Goal: Transaction & Acquisition: Obtain resource

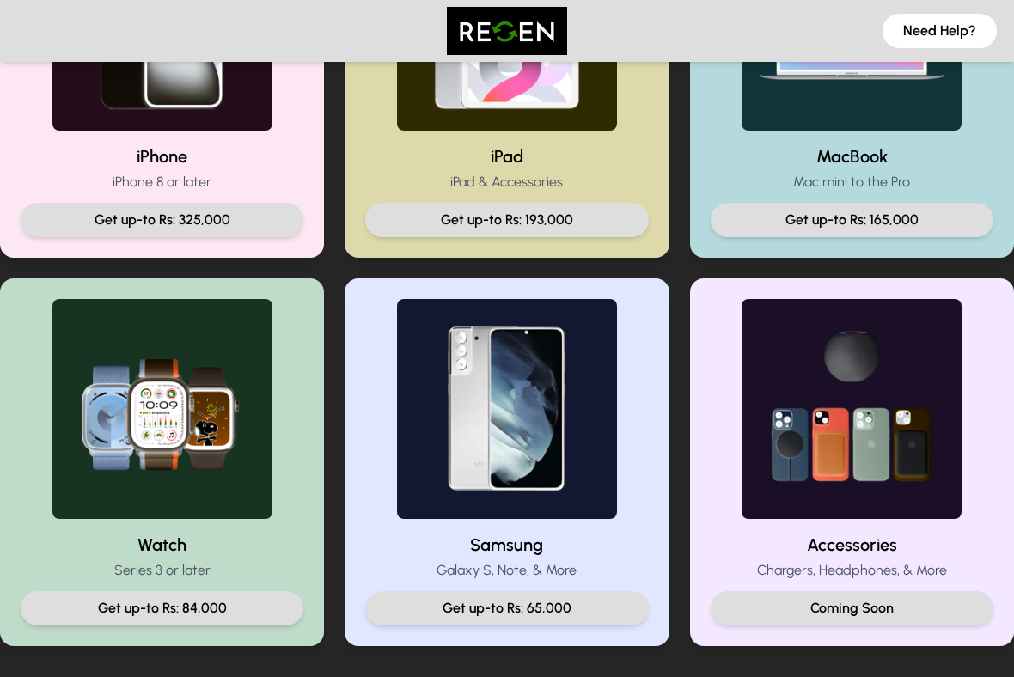
scroll to position [541, 0]
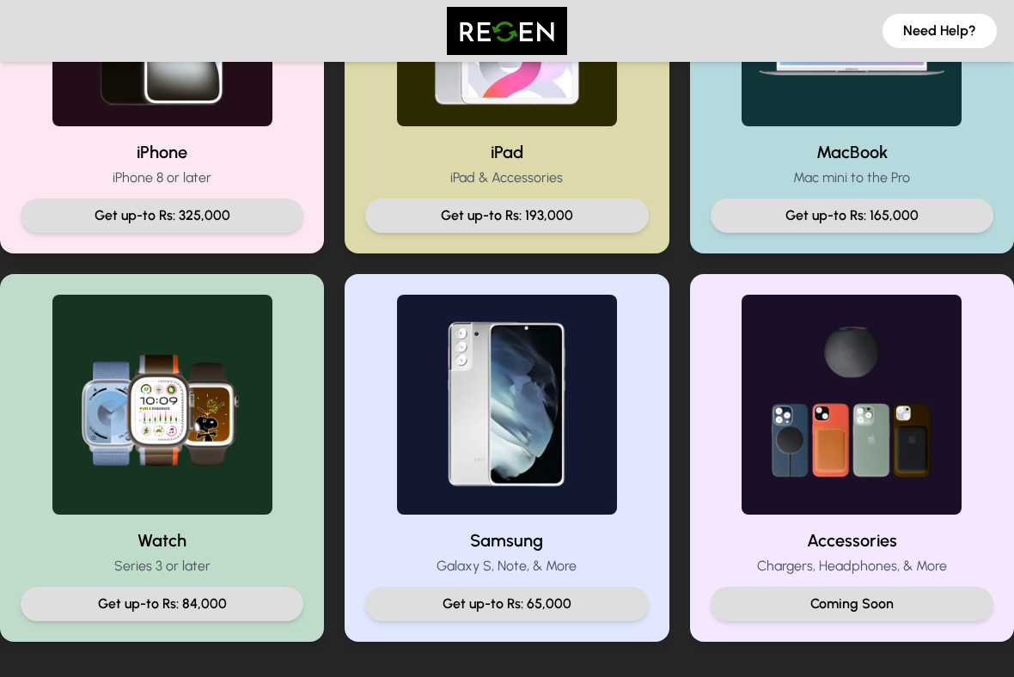
click at [424, 225] on p "Get up-to Rs: 193,000" at bounding box center [506, 215] width 255 height 21
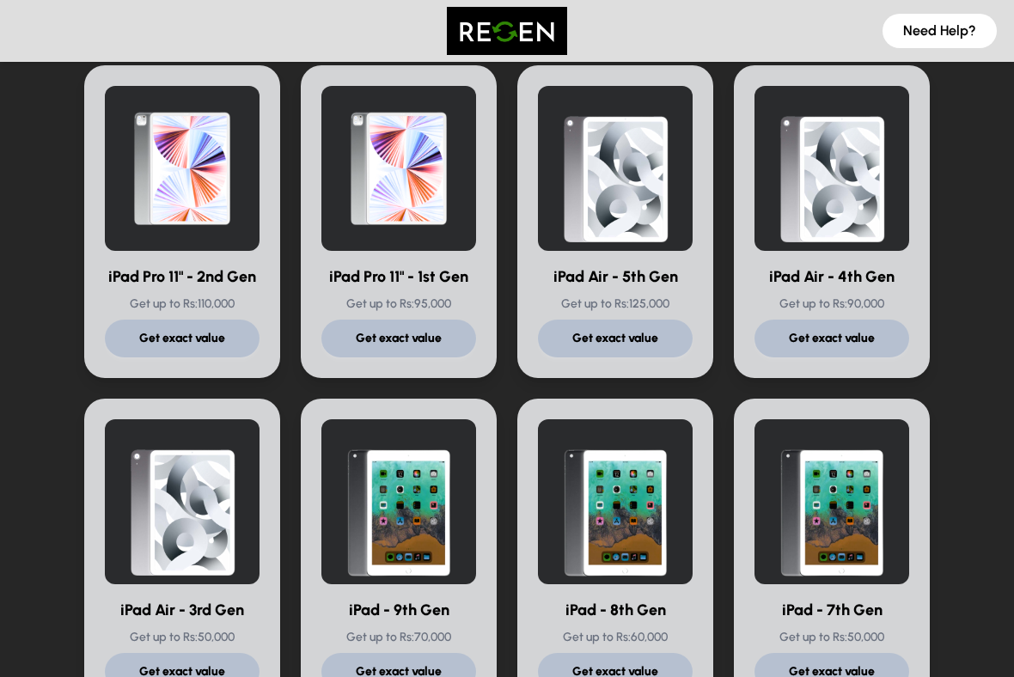
scroll to position [489, 0]
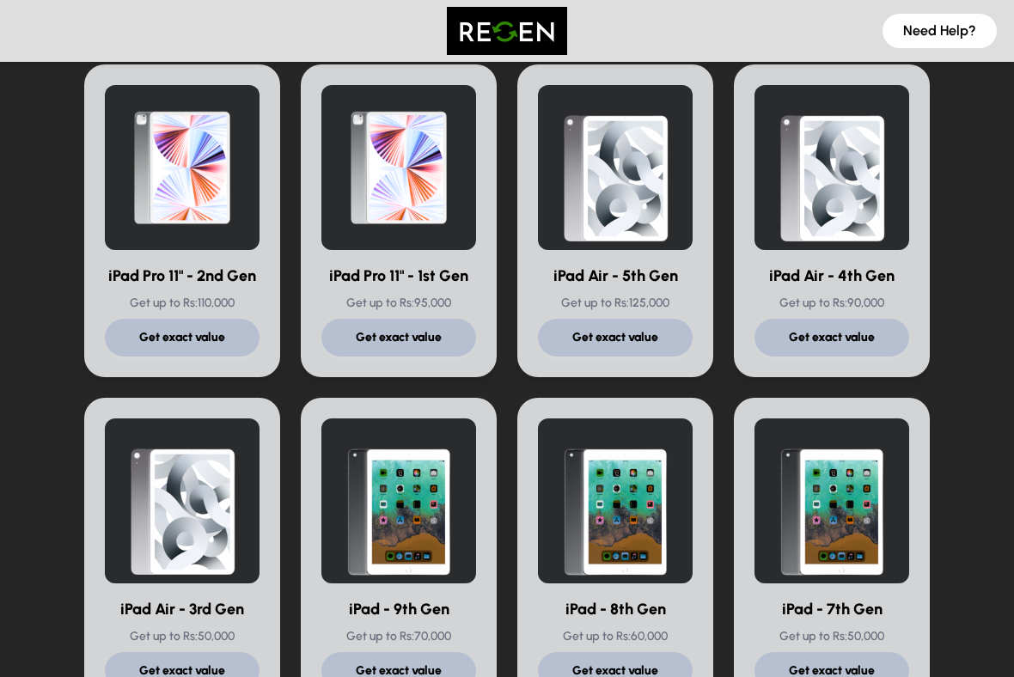
click at [665, 211] on img at bounding box center [615, 167] width 155 height 165
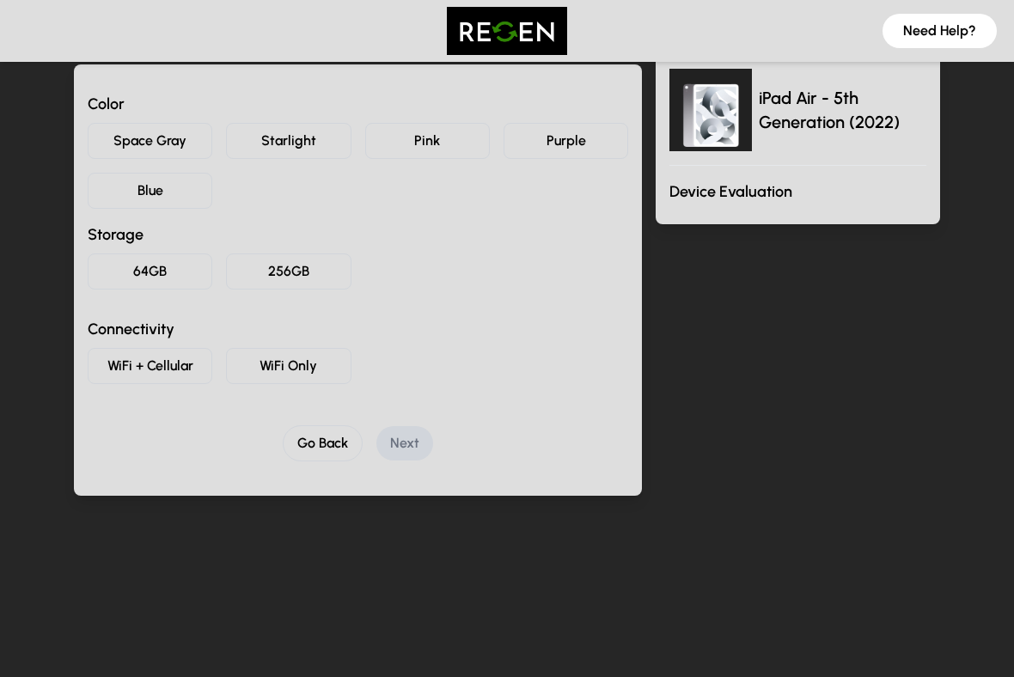
scroll to position [174, 0]
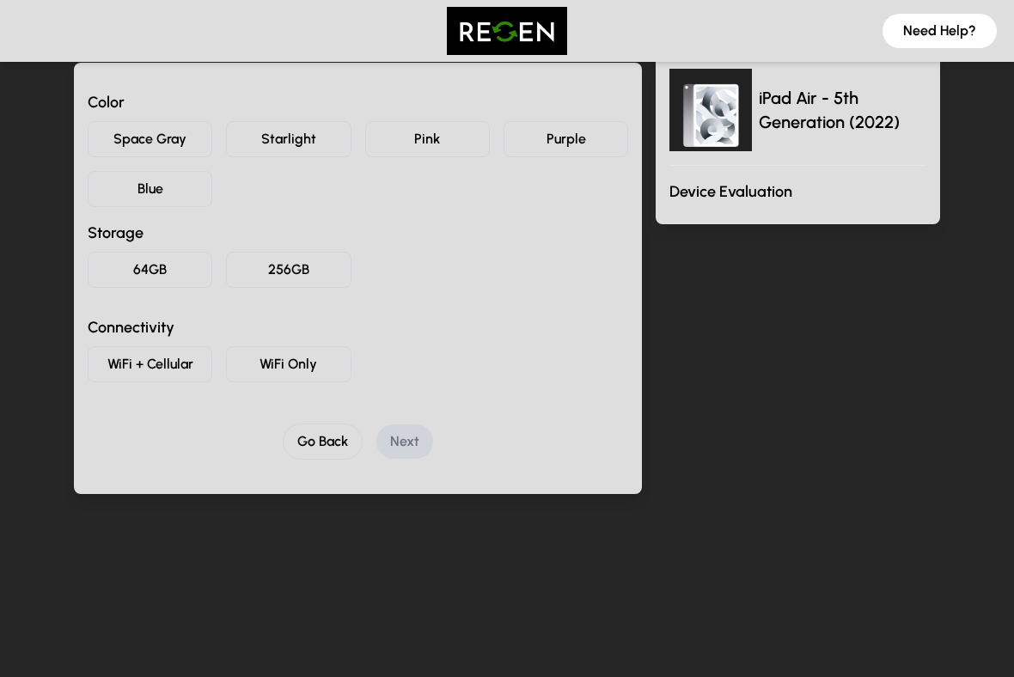
click at [150, 139] on button "Space Gray" at bounding box center [150, 139] width 125 height 36
click at [146, 275] on button "64GB" at bounding box center [150, 270] width 125 height 36
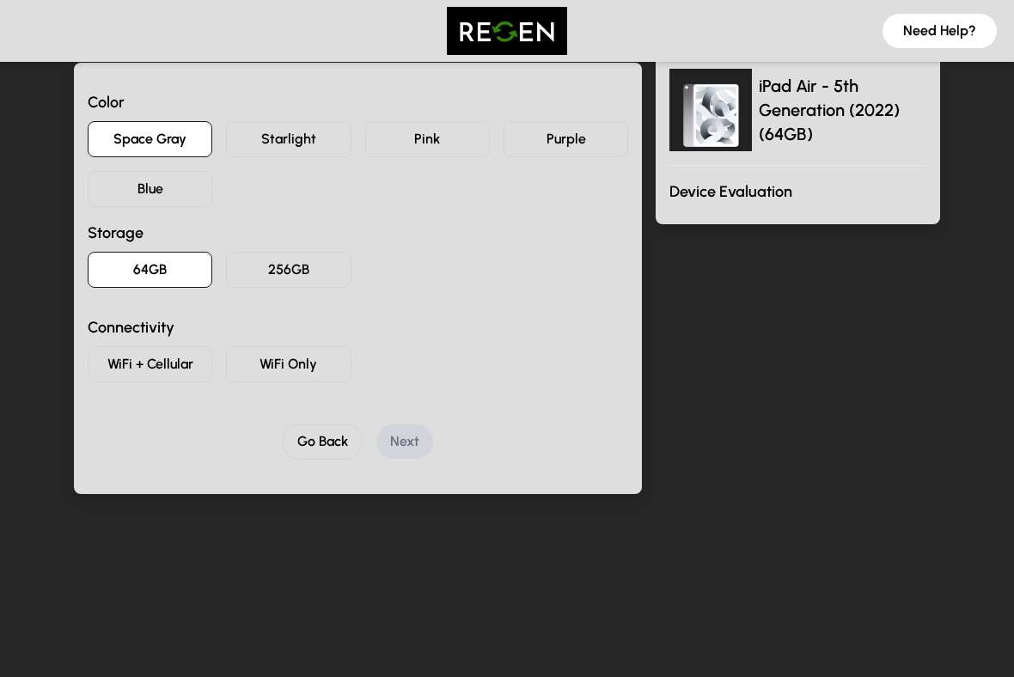
click at [257, 364] on button "WiFi Only" at bounding box center [288, 364] width 125 height 36
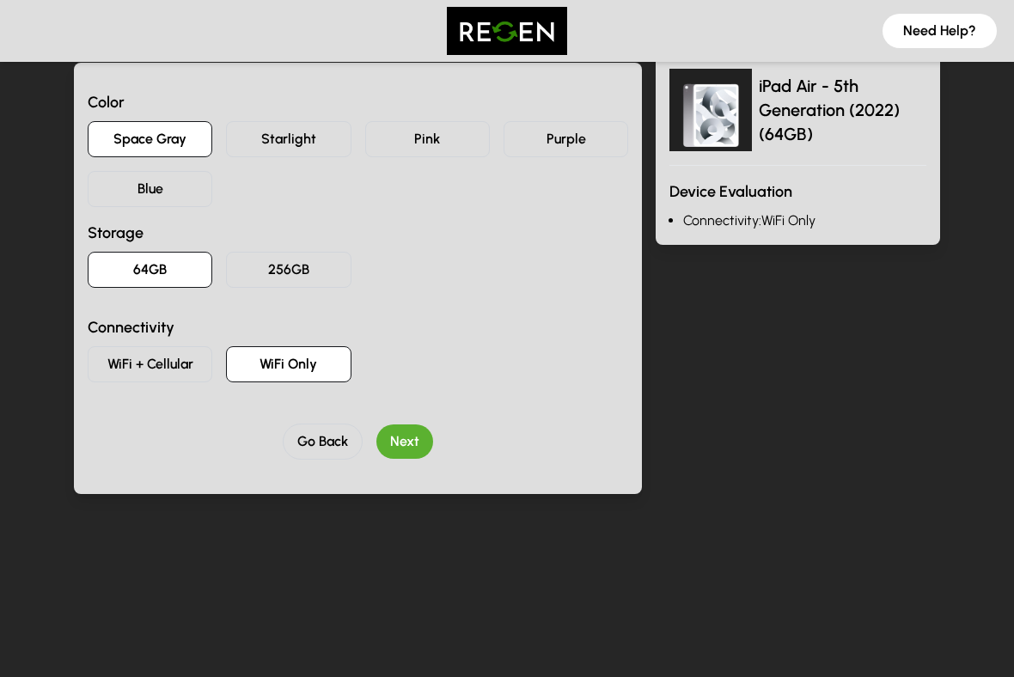
click at [392, 444] on button "Next" at bounding box center [404, 442] width 57 height 34
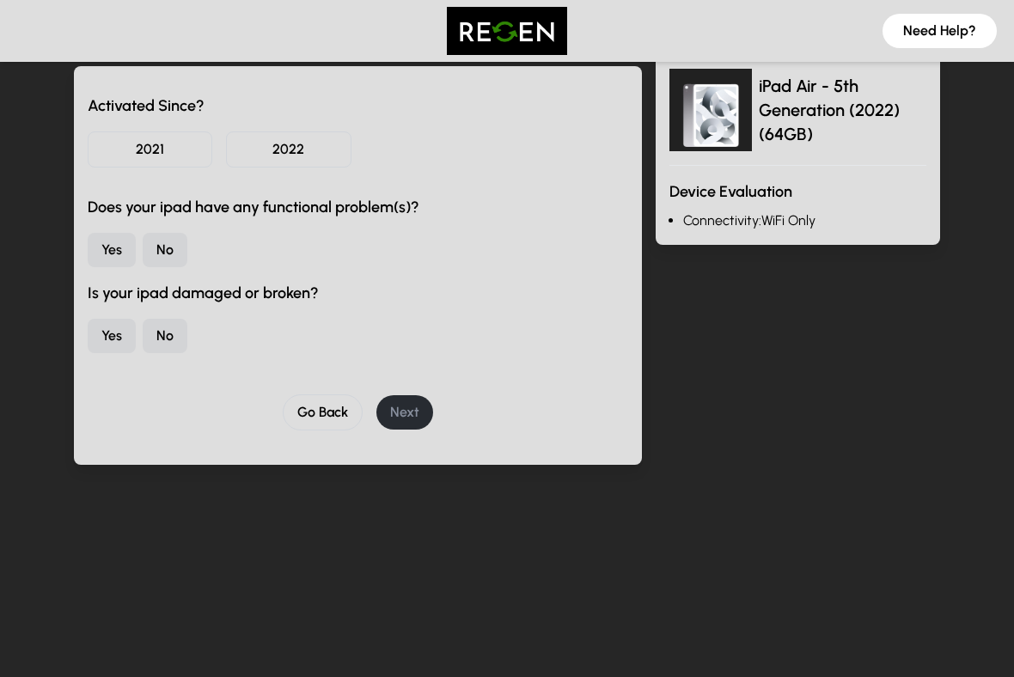
scroll to position [179, 0]
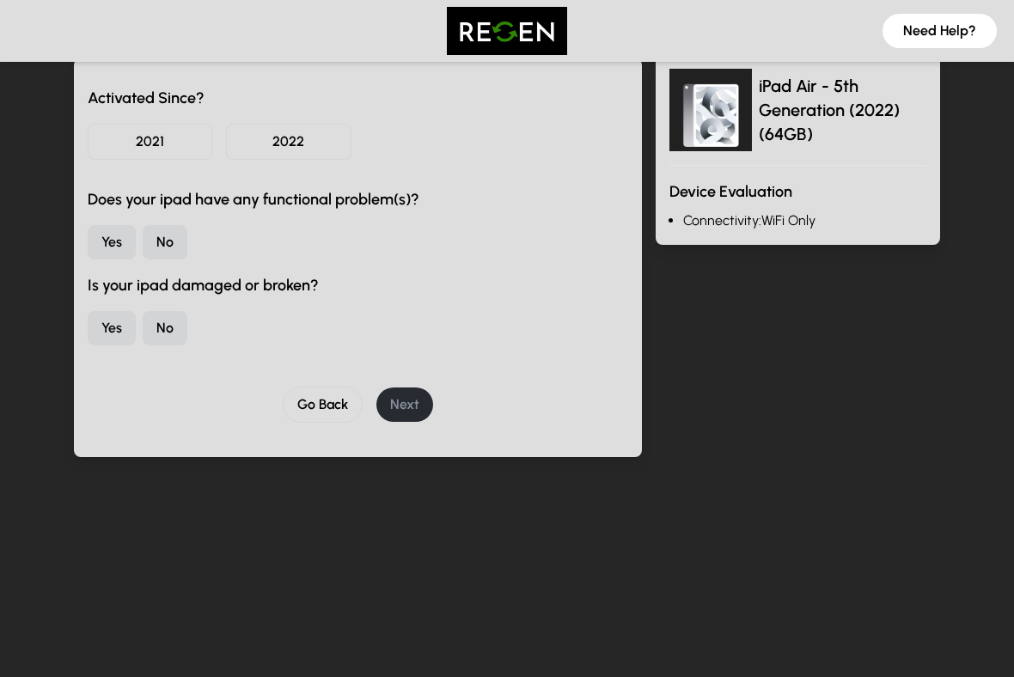
click at [161, 241] on button "No" at bounding box center [165, 242] width 45 height 34
click at [165, 332] on button "No" at bounding box center [165, 328] width 45 height 34
click at [277, 145] on button "2022" at bounding box center [288, 142] width 125 height 36
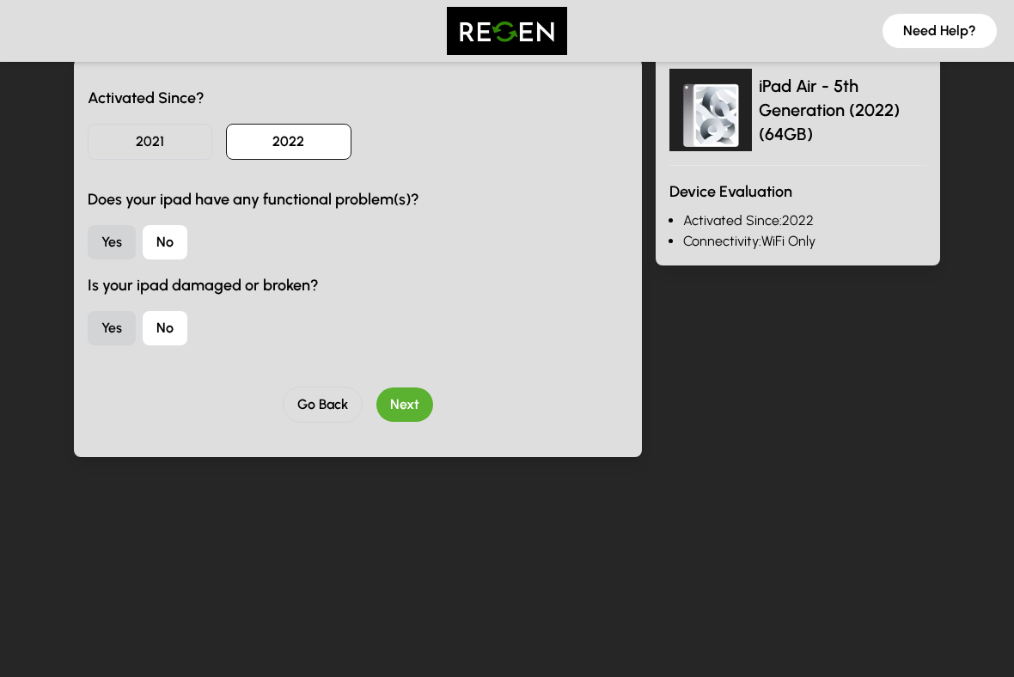
click at [390, 409] on button "Next" at bounding box center [404, 405] width 57 height 34
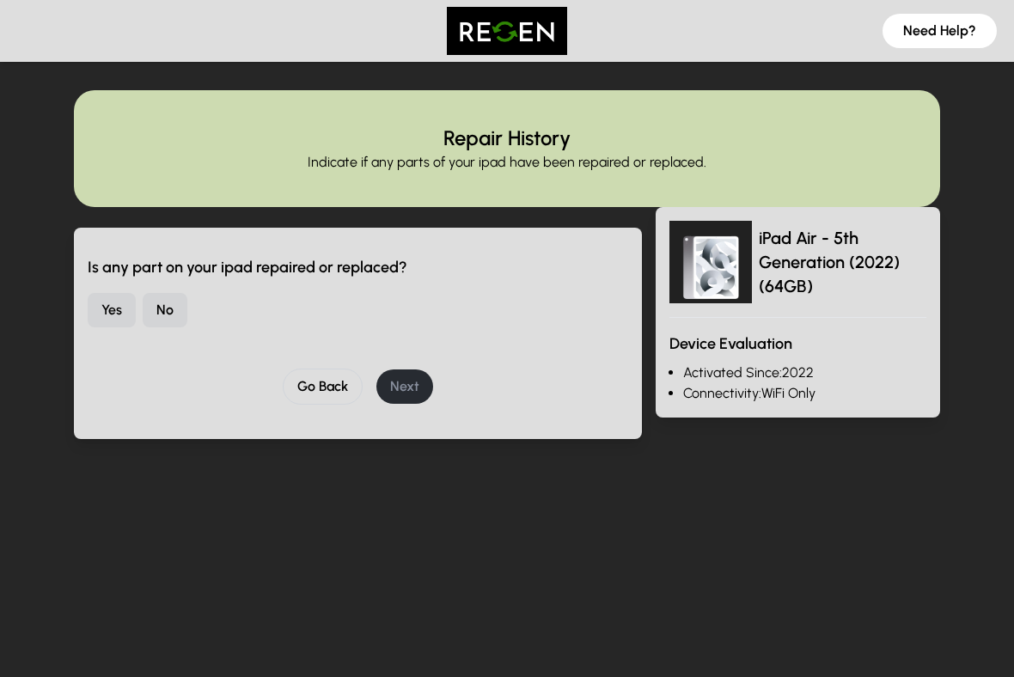
scroll to position [0, 0]
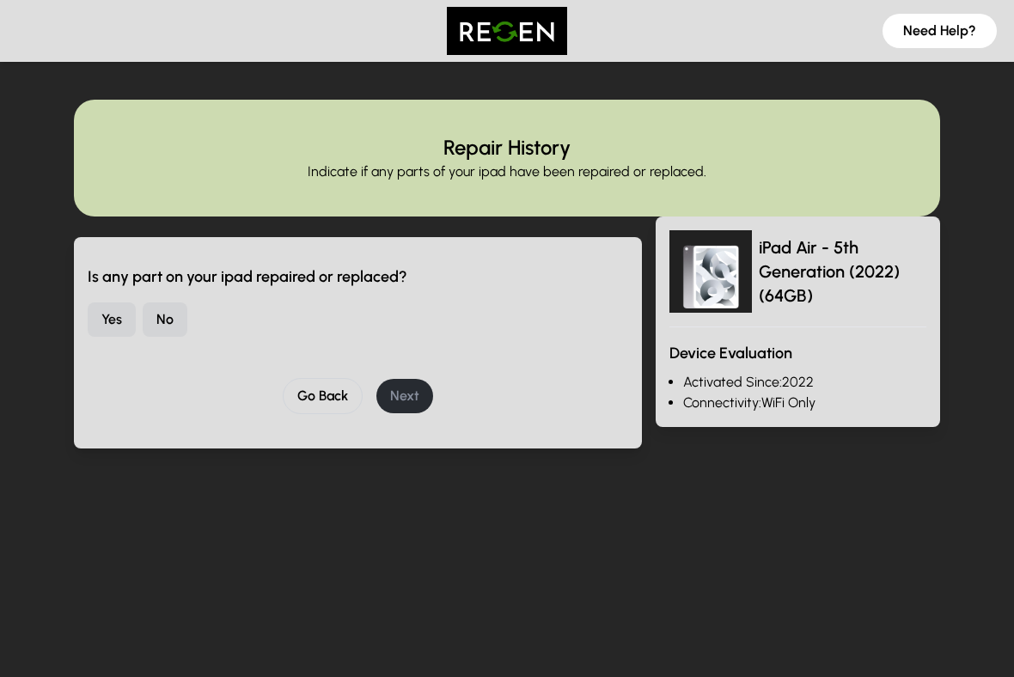
click at [175, 317] on button "No" at bounding box center [165, 320] width 45 height 34
click at [401, 393] on button "Next" at bounding box center [404, 396] width 57 height 34
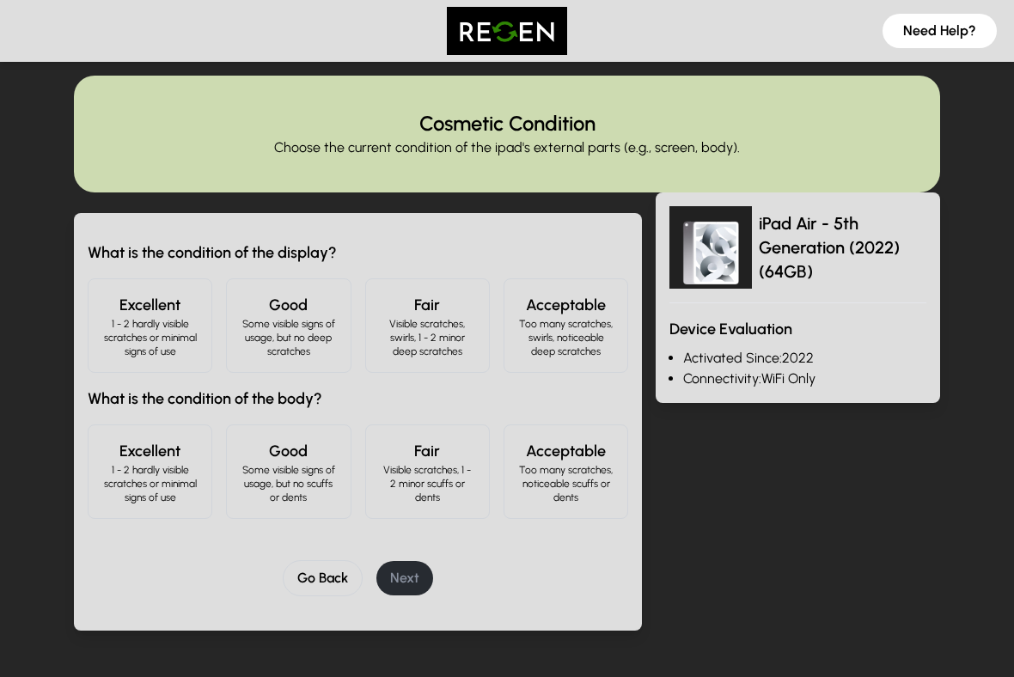
scroll to position [25, 0]
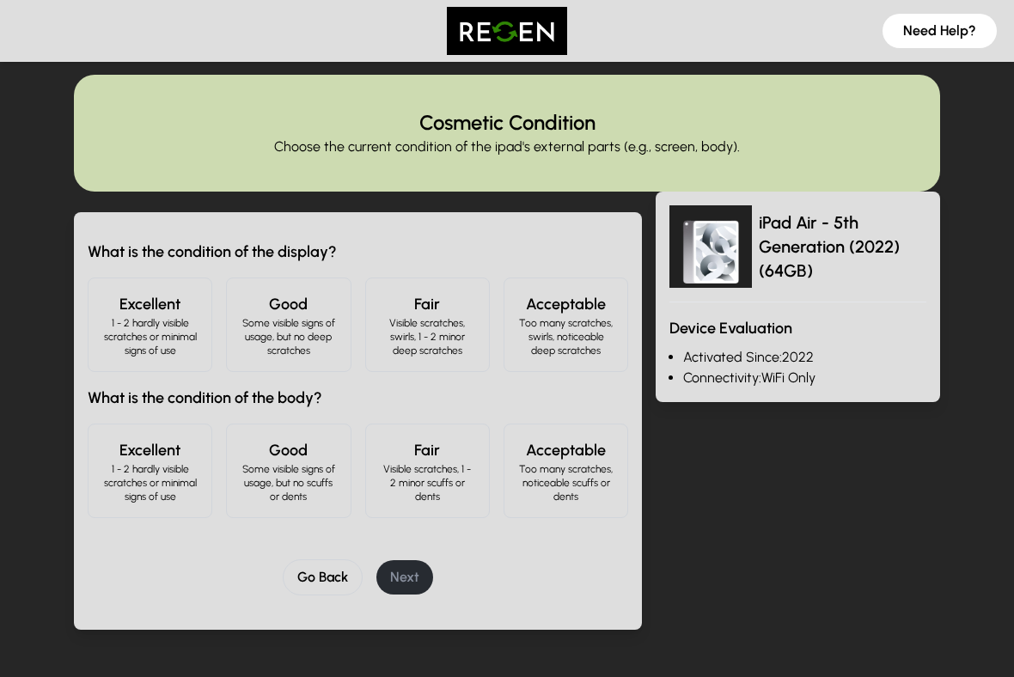
click at [132, 312] on h4 "Excellent" at bounding box center [149, 304] width 95 height 24
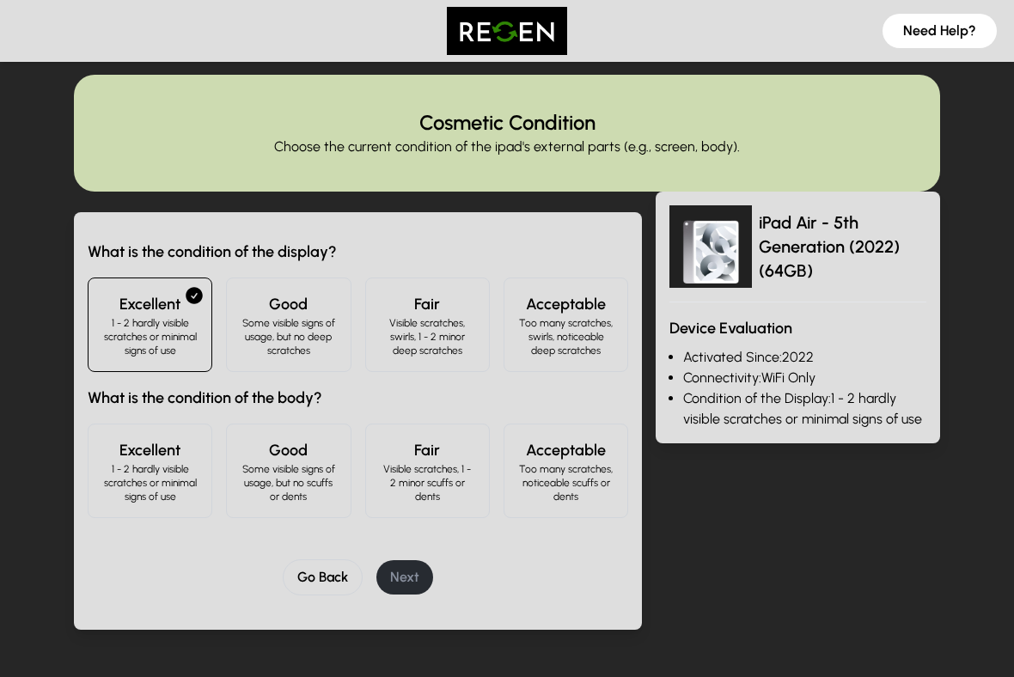
click at [141, 462] on p "1 - 2 hardly visible scratches or minimal signs of use" at bounding box center [149, 482] width 95 height 41
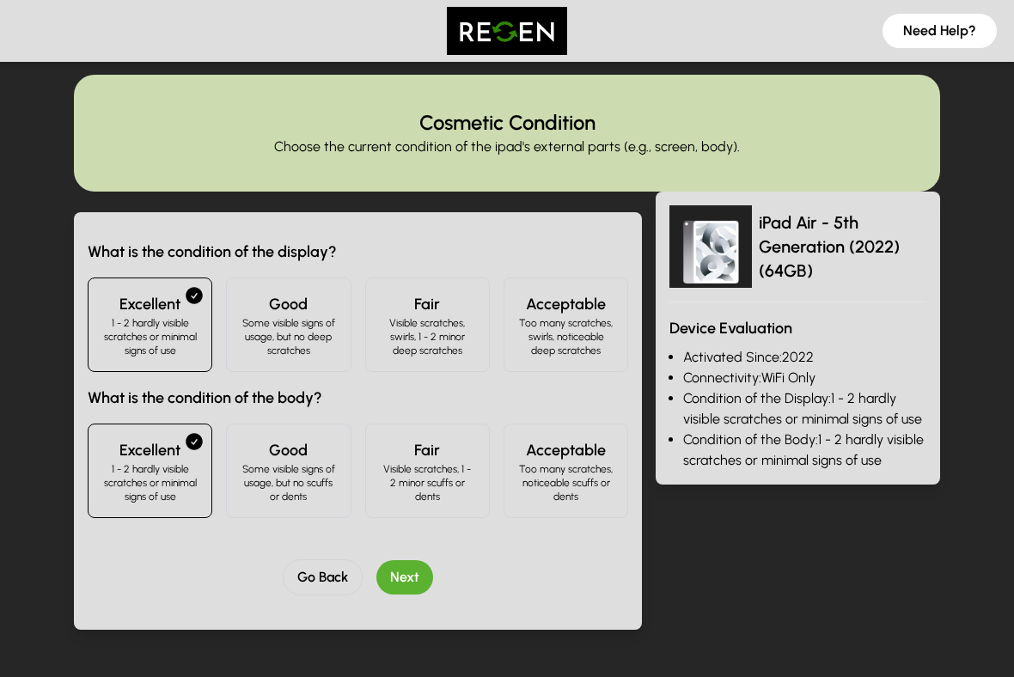
click at [409, 559] on button "Next" at bounding box center [404, 577] width 57 height 34
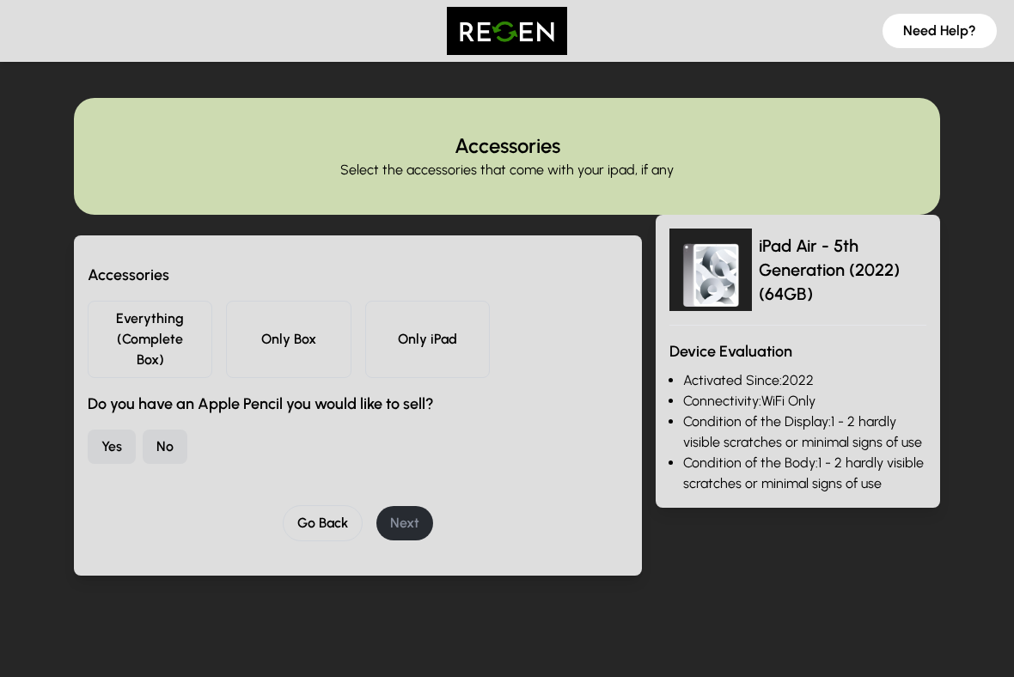
scroll to position [0, 0]
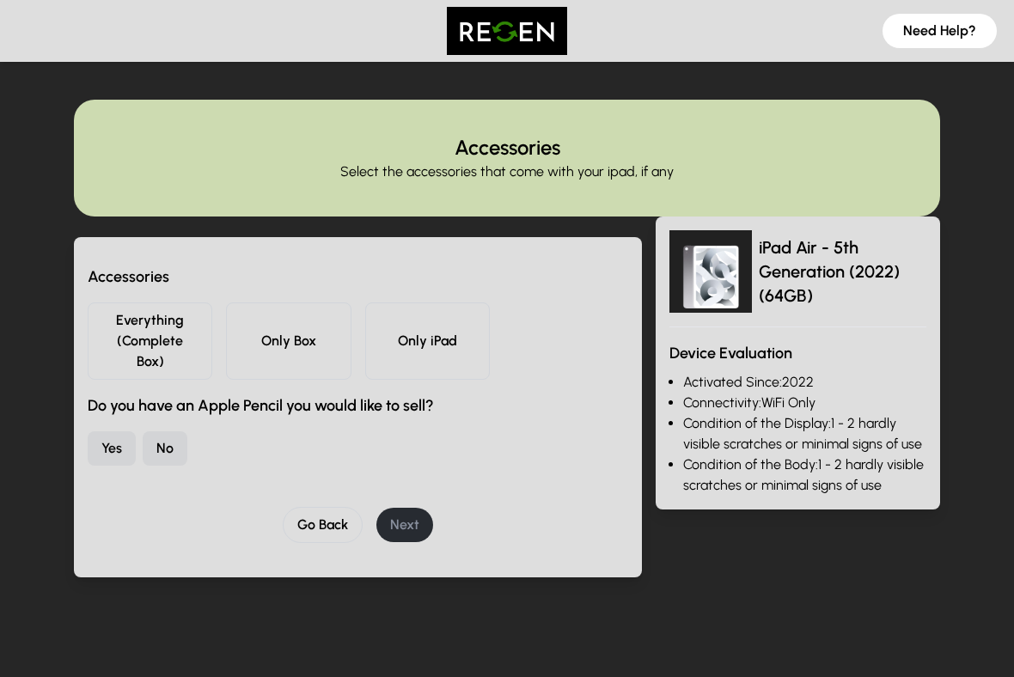
click at [113, 325] on button "Everything (Complete Box)" at bounding box center [150, 341] width 125 height 77
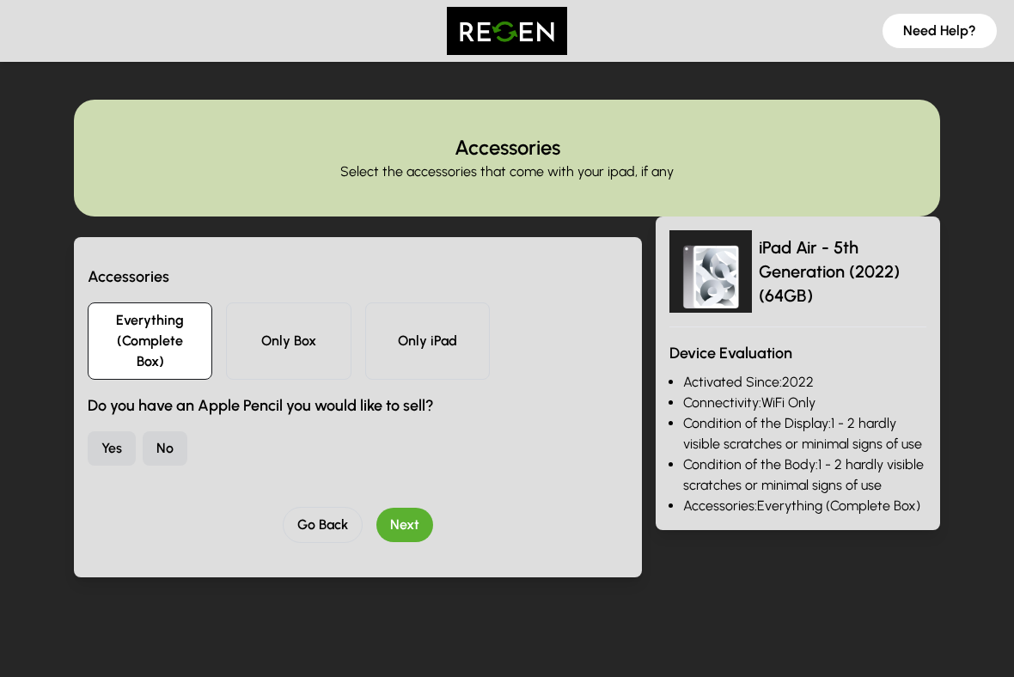
click at [171, 448] on button "No" at bounding box center [165, 448] width 45 height 34
click at [413, 530] on button "Next" at bounding box center [404, 525] width 57 height 34
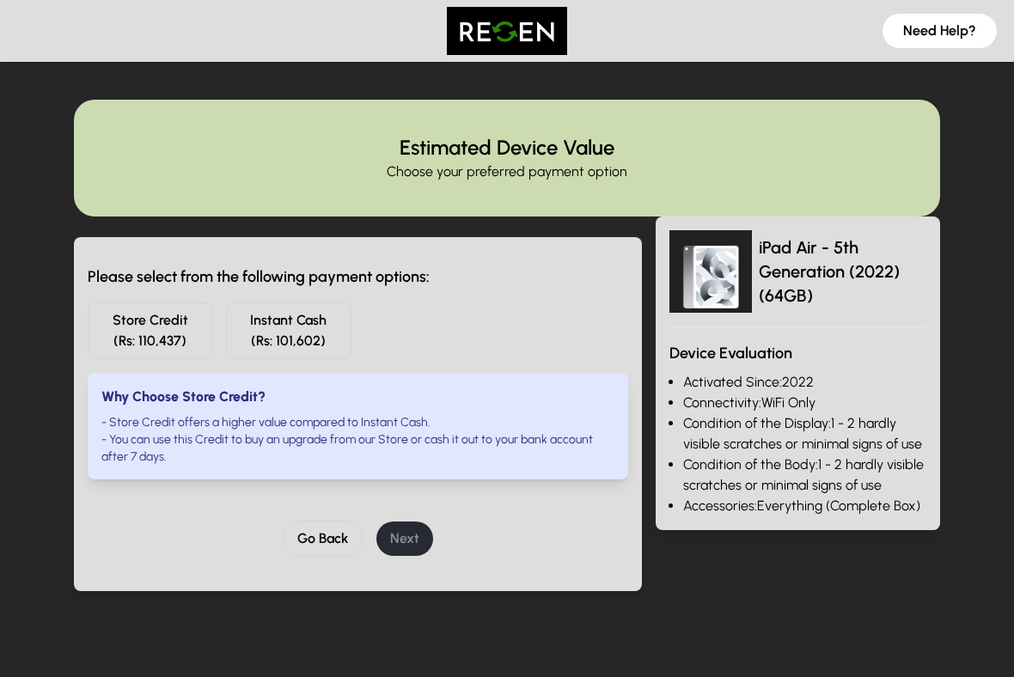
click at [145, 341] on button "Store Credit (Rs: 110,437)" at bounding box center [150, 331] width 125 height 57
click at [406, 552] on button "Next" at bounding box center [404, 539] width 57 height 34
